Goal: Transaction & Acquisition: Book appointment/travel/reservation

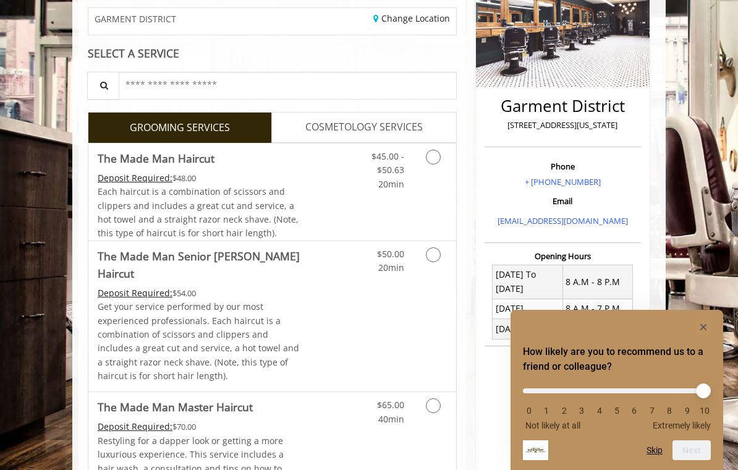
scroll to position [223, 0]
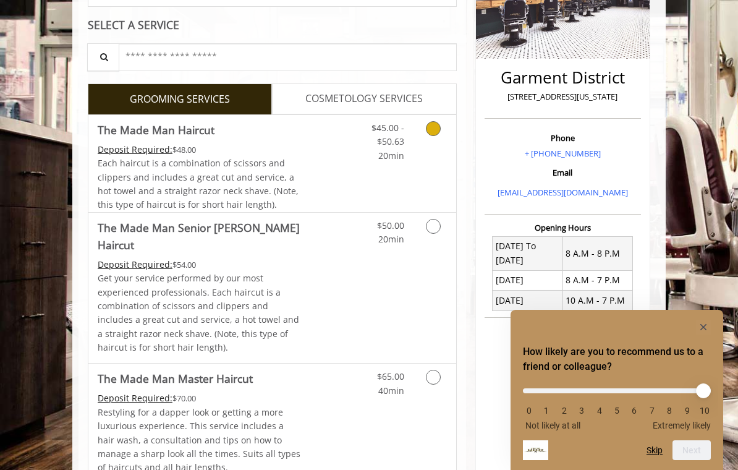
click at [440, 134] on link "Grooming services" at bounding box center [434, 139] width 23 height 48
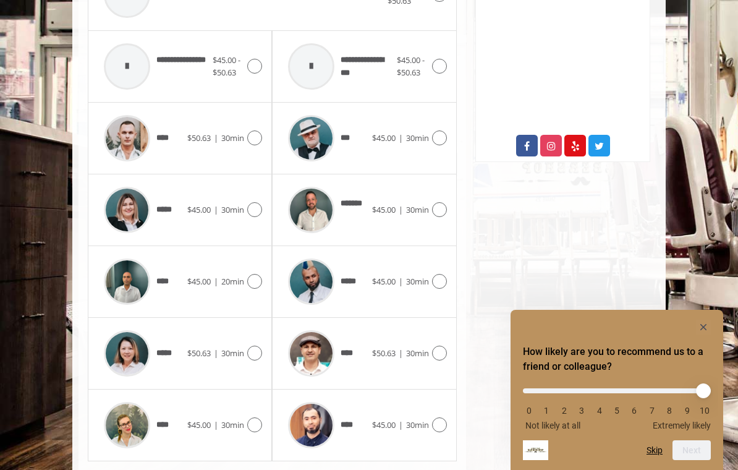
scroll to position [587, 0]
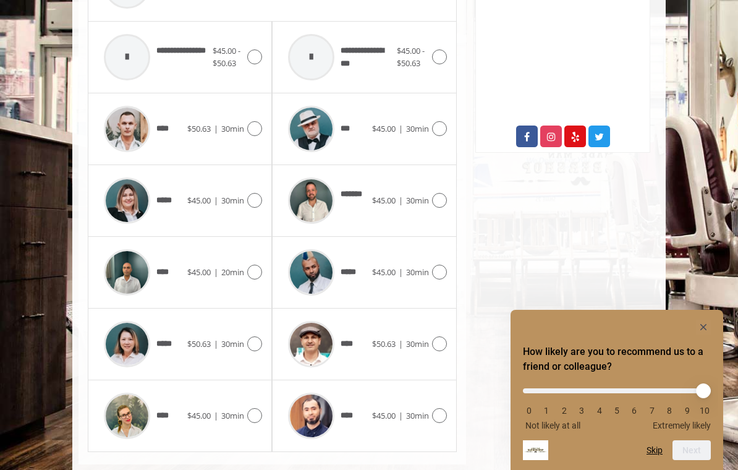
click at [130, 339] on img at bounding box center [127, 344] width 46 height 46
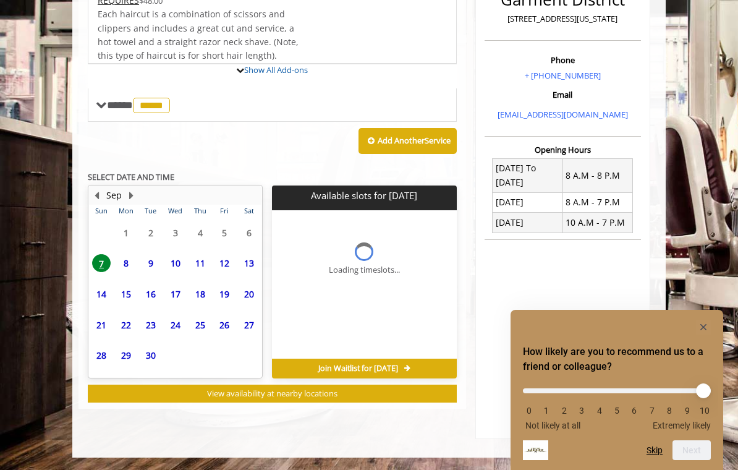
scroll to position [277, 0]
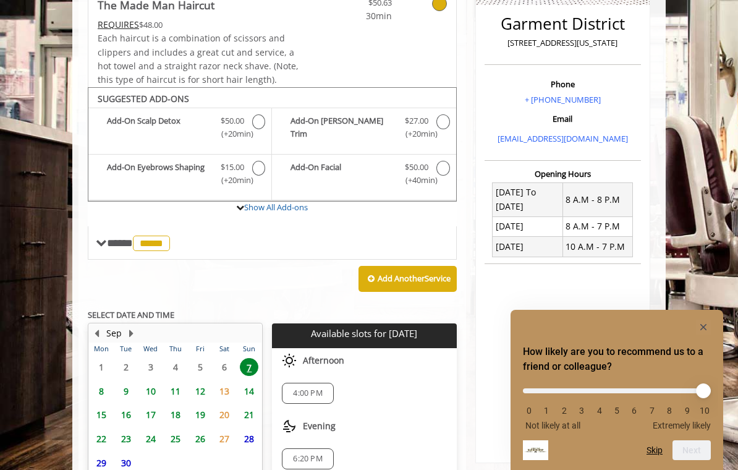
click at [100, 382] on span "8" at bounding box center [101, 391] width 19 height 18
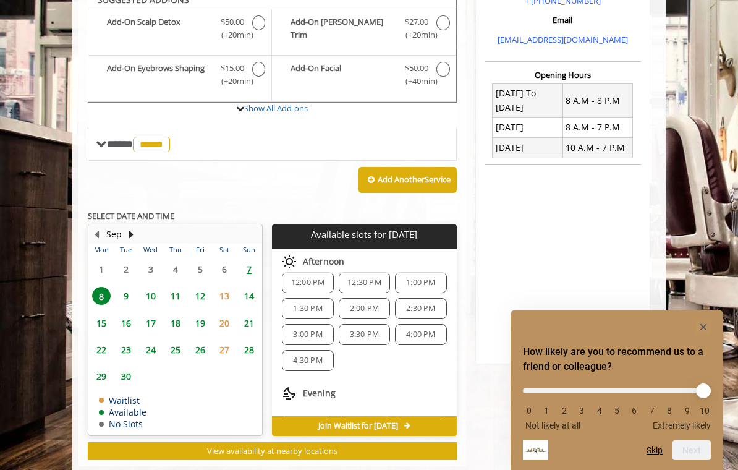
scroll to position [110, 0]
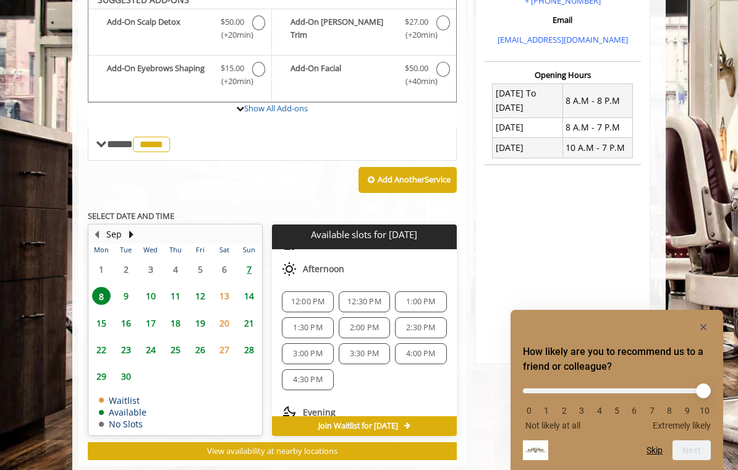
click at [424, 302] on div "1:00 PM" at bounding box center [420, 301] width 51 height 21
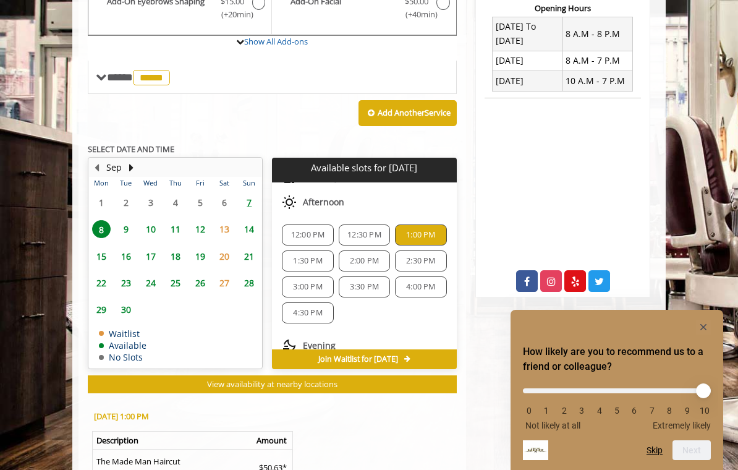
scroll to position [603, 0]
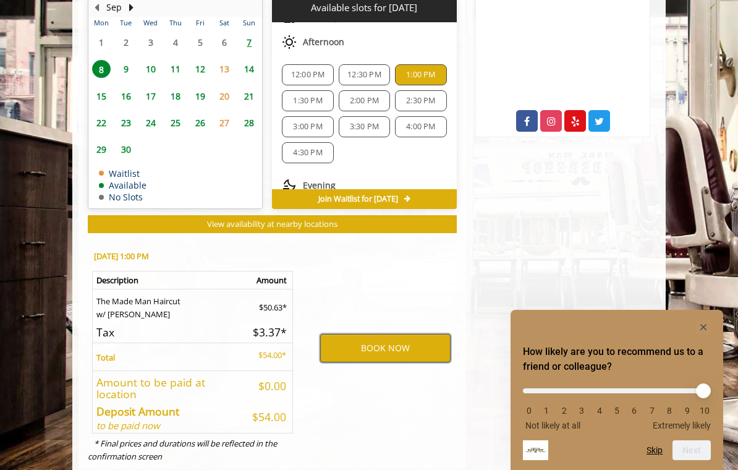
click at [416, 339] on button "BOOK NOW" at bounding box center [385, 348] width 130 height 28
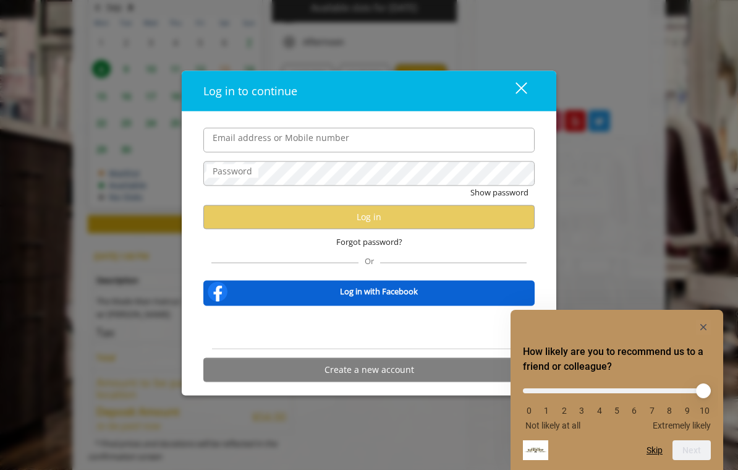
click at [732, 388] on div "Log in to continue close Email address or Mobile number Password Show password …" at bounding box center [369, 235] width 738 height 470
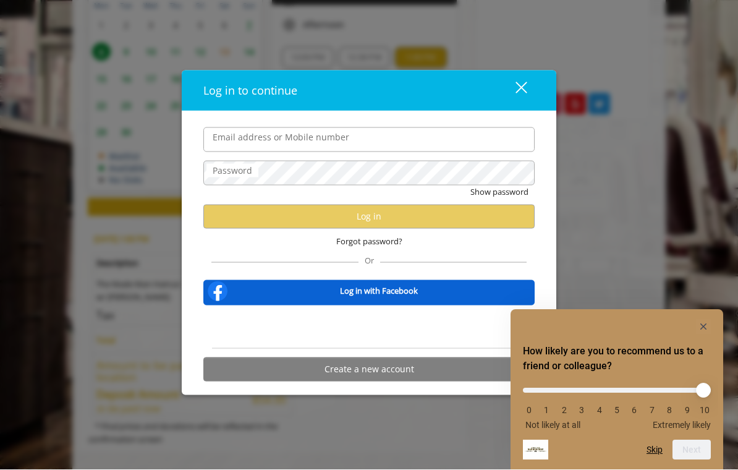
scroll to position [622, 0]
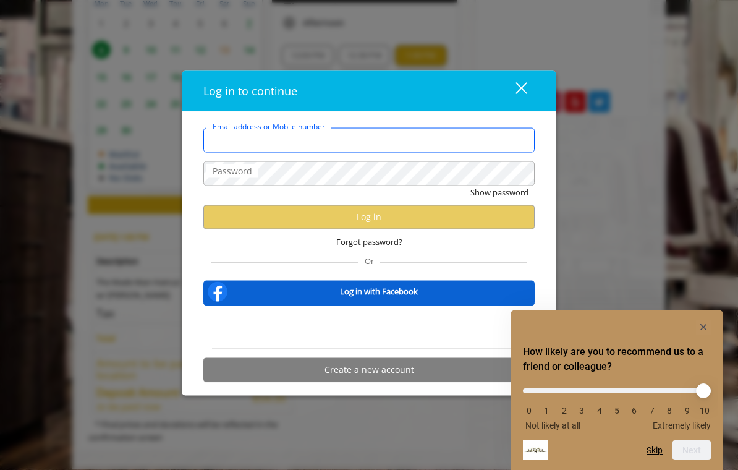
click at [222, 152] on input "Email address or Mobile number" at bounding box center [368, 139] width 331 height 25
type input "**********"
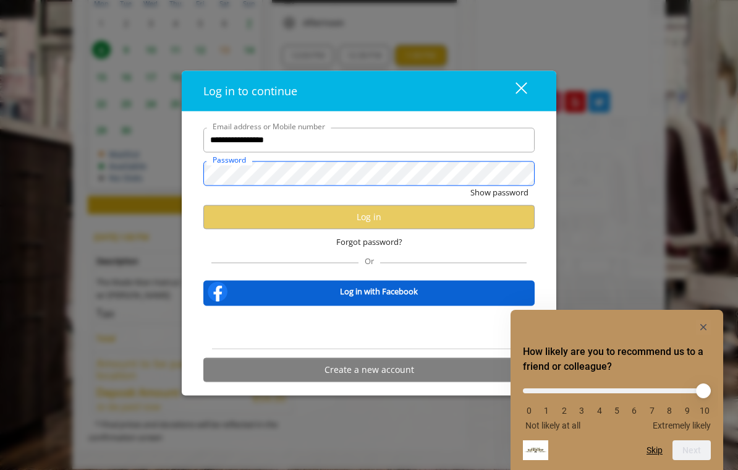
scroll to position [0, 0]
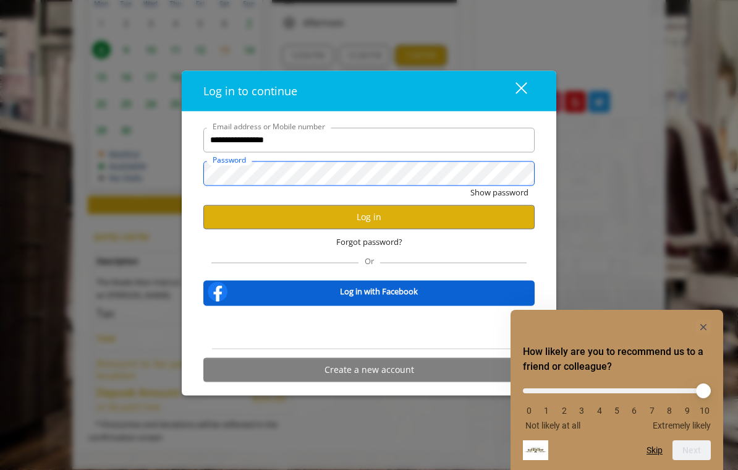
click at [499, 192] on button "Show password" at bounding box center [499, 191] width 58 height 13
click at [224, 161] on label "Password" at bounding box center [229, 159] width 46 height 12
click at [228, 212] on button "Log in" at bounding box center [368, 217] width 331 height 24
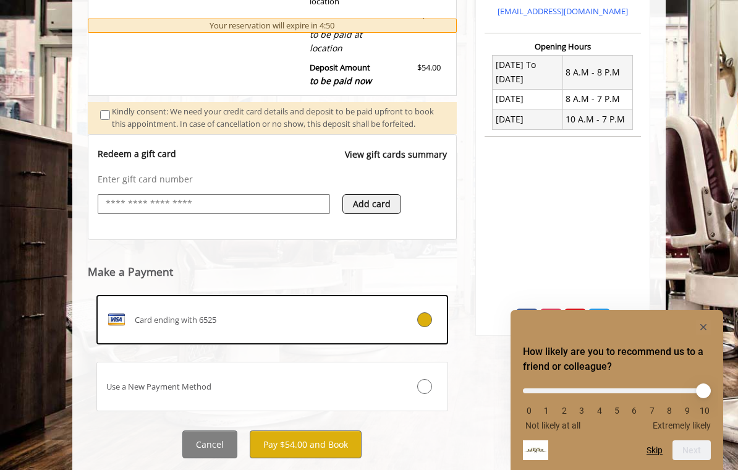
scroll to position [421, 0]
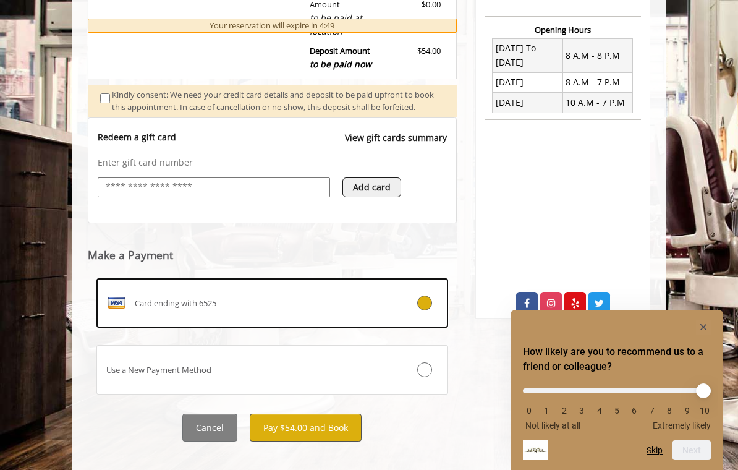
click at [333, 437] on button "Pay $54.00 and Book" at bounding box center [306, 428] width 112 height 28
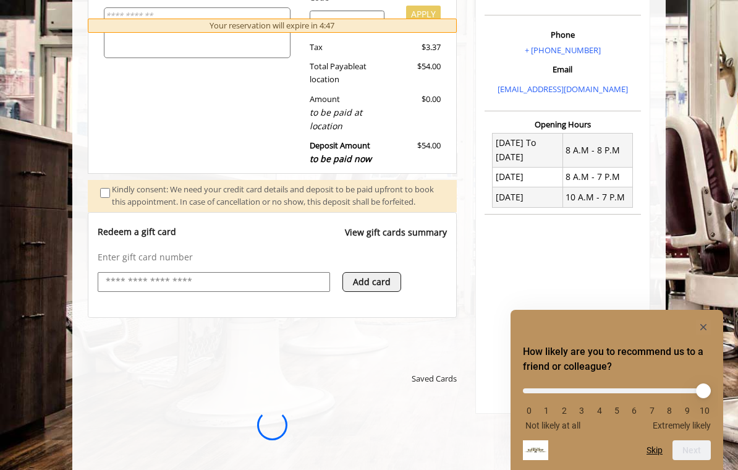
scroll to position [0, 0]
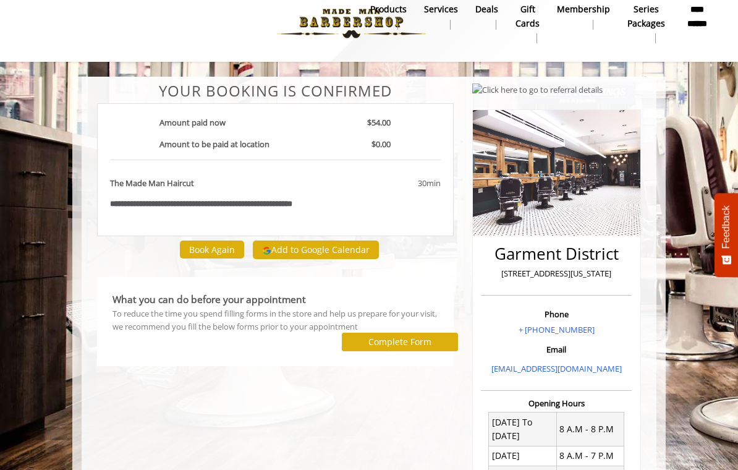
scroll to position [19, 0]
